Goal: Complete application form

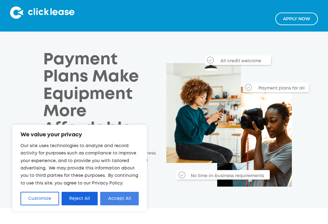
click at [116, 193] on button "Accept All" at bounding box center [119, 198] width 39 height 13
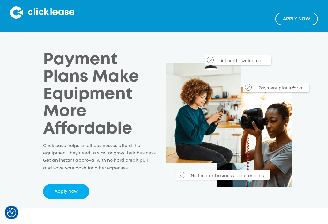
click at [304, 17] on link "Apply NOw" at bounding box center [296, 19] width 43 height 13
click at [67, 14] on img at bounding box center [42, 12] width 64 height 12
